Goal: Find specific page/section: Find specific page/section

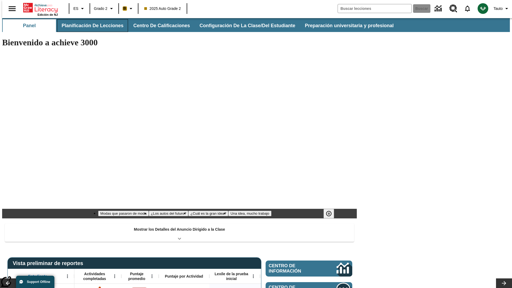
click at [89, 26] on button "Planificación de lecciones" at bounding box center [92, 25] width 71 height 13
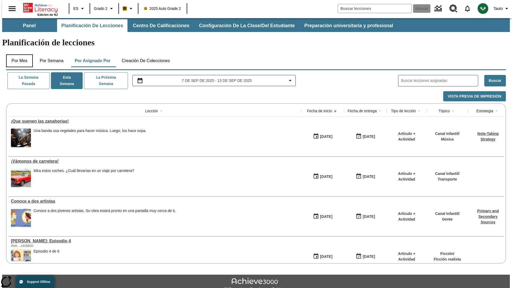
click at [17, 54] on button "Por mes" at bounding box center [19, 60] width 27 height 13
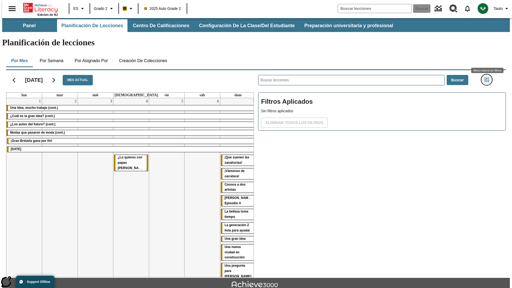
click at [488, 77] on icon "Menú lateral de filtros" at bounding box center [486, 79] width 5 height 5
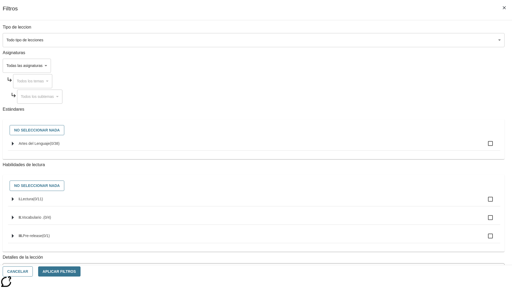
click at [384, 40] on body "[MEDICAL_DATA] al contenido principal Edición de NJ ES Grado 2 B 2025 Auto Grad…" at bounding box center [255, 165] width 507 height 294
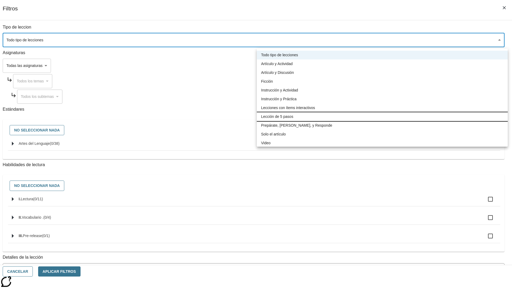
click at [382, 116] on li "Lección de 5 pasos" at bounding box center [382, 116] width 251 height 9
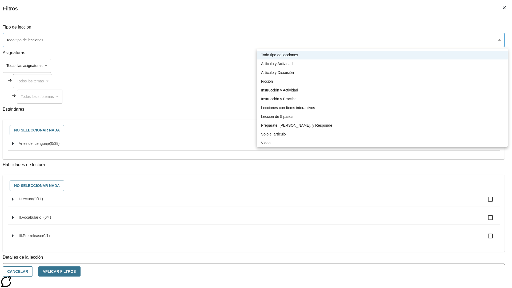
type input "1"
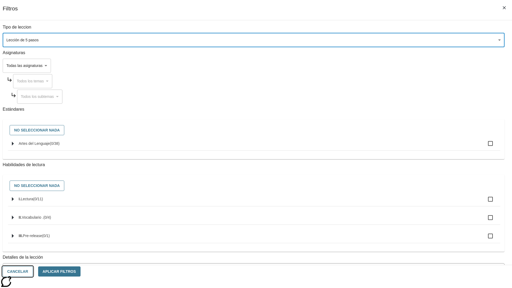
click at [33, 271] on button "Cancelar" at bounding box center [18, 271] width 30 height 10
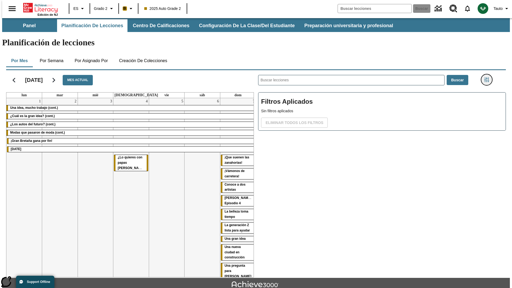
click at [488, 77] on icon "Menú lateral de filtros" at bounding box center [486, 79] width 5 height 5
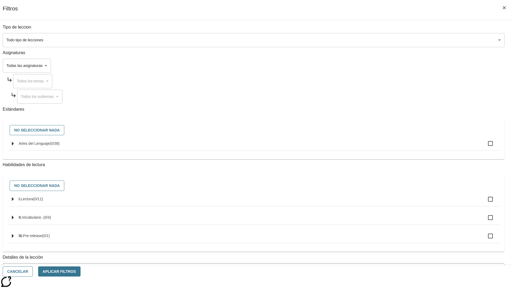
click at [384, 40] on body "[MEDICAL_DATA] al contenido principal Edición de NJ ES Grado 2 B 2025 Auto Grad…" at bounding box center [255, 165] width 507 height 294
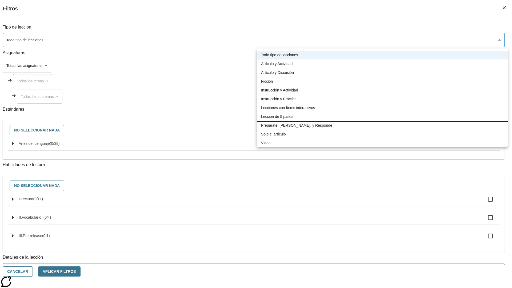
click at [382, 116] on li "Lección de 5 pasos" at bounding box center [382, 116] width 251 height 9
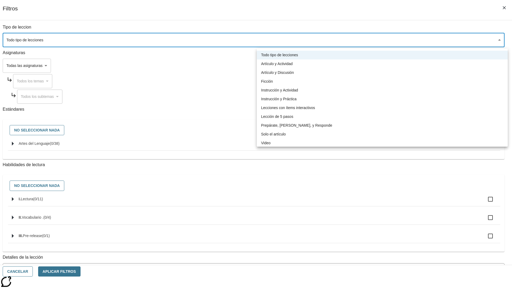
type input "1"
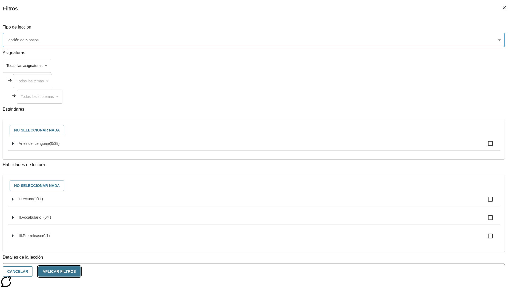
click at [80, 271] on button "Aplicar Filtros" at bounding box center [59, 271] width 42 height 10
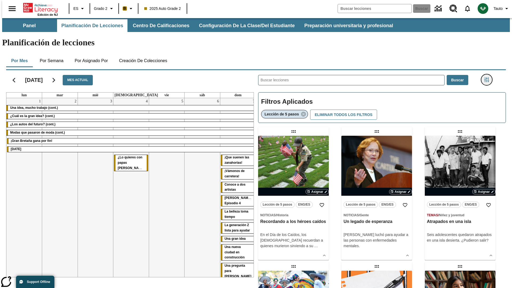
click at [488, 77] on icon "Menú lateral de filtros" at bounding box center [486, 79] width 5 height 5
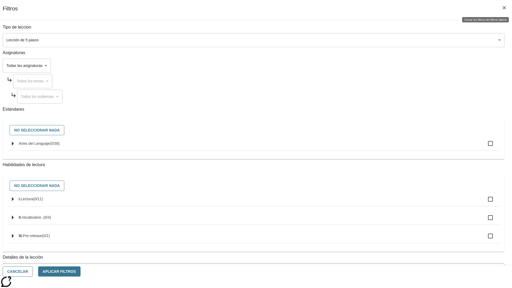
click at [504, 8] on icon "Cerrar los filtros del Menú lateral" at bounding box center [503, 7] width 3 height 3
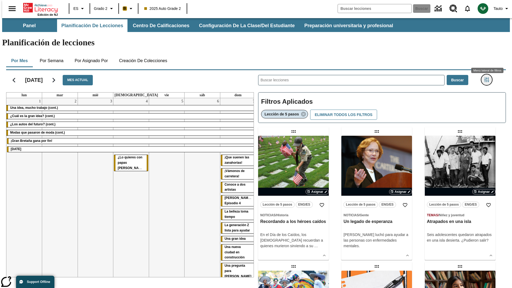
click at [488, 77] on icon "Menú lateral de filtros" at bounding box center [486, 79] width 5 height 5
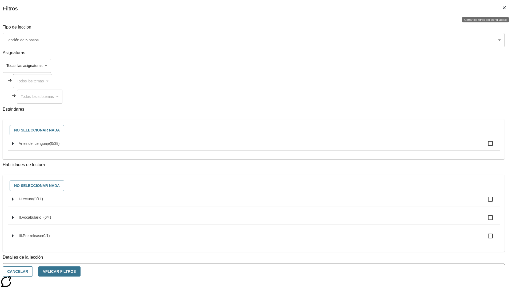
click at [504, 8] on icon "Cerrar los filtros del Menú lateral" at bounding box center [503, 7] width 3 height 3
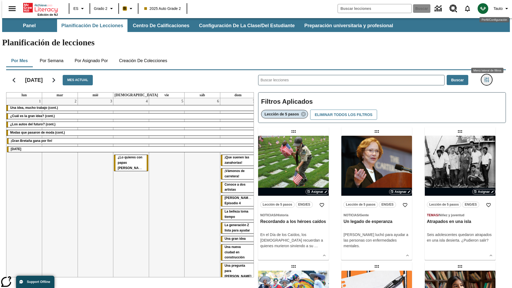
click at [488, 77] on icon "Menú lateral de filtros" at bounding box center [486, 79] width 5 height 5
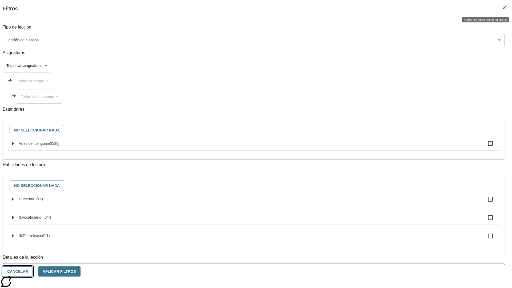
click at [33, 271] on button "Cancelar" at bounding box center [18, 271] width 30 height 10
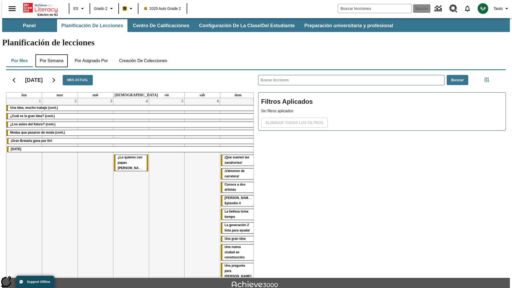
click at [50, 54] on button "Por semana" at bounding box center [51, 60] width 32 height 13
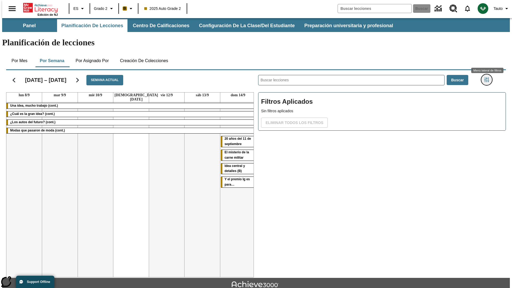
click at [488, 77] on icon "Menú lateral de filtros" at bounding box center [486, 79] width 5 height 5
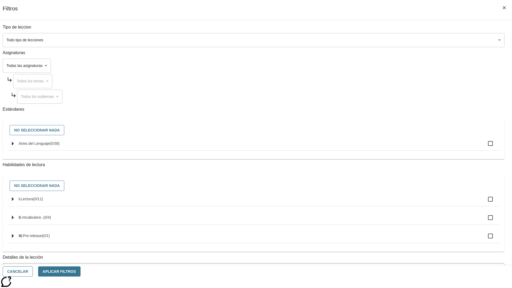
click at [384, 40] on body "[MEDICAL_DATA] al contenido principal Edición de NJ ES Grado 2 B 2025 Auto Grad…" at bounding box center [255, 165] width 507 height 294
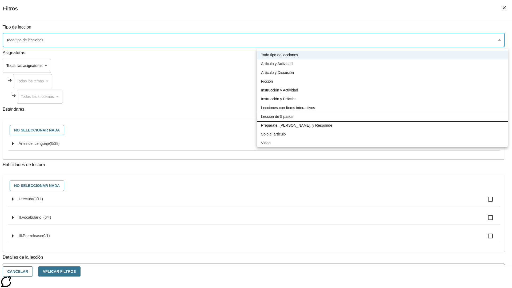
click at [382, 116] on li "Lección de 5 pasos" at bounding box center [382, 116] width 251 height 9
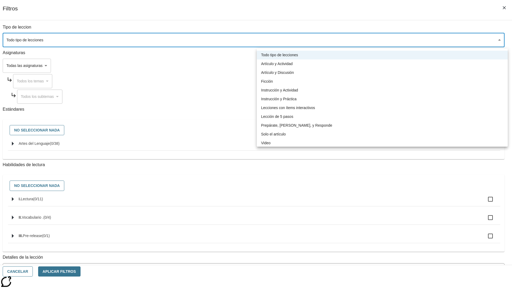
type input "1"
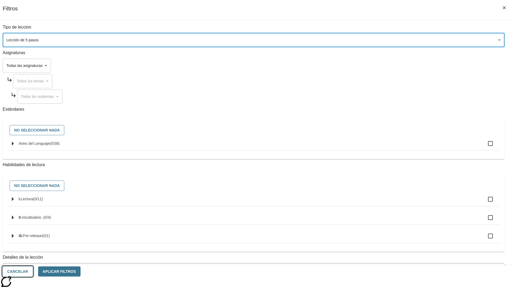
click at [33, 271] on button "Cancelar" at bounding box center [18, 271] width 30 height 10
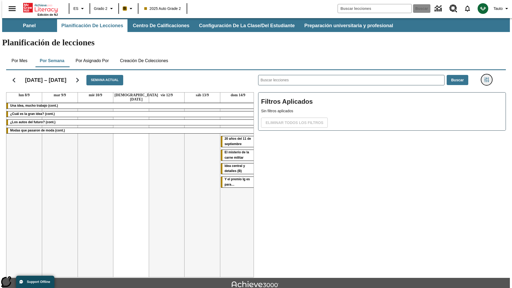
click at [488, 77] on icon "Menú lateral de filtros" at bounding box center [486, 79] width 5 height 5
